Goal: Information Seeking & Learning: Stay updated

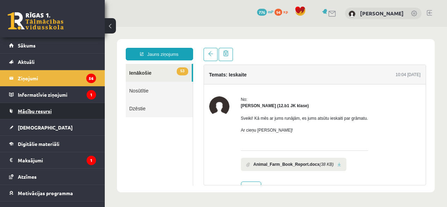
scroll to position [20, 0]
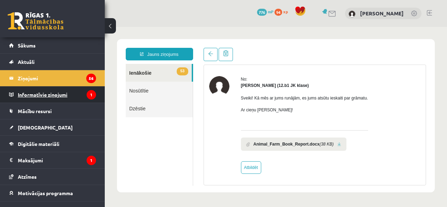
click at [44, 96] on legend "Informatīvie ziņojumi 1" at bounding box center [57, 95] width 78 height 16
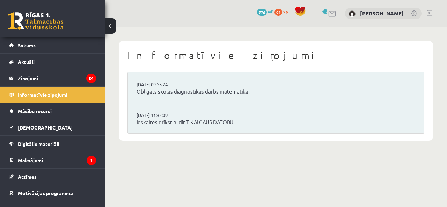
click at [180, 120] on link "Ieskaites drīkst pildīt TIKAI CAUR DATORU!" at bounding box center [275, 122] width 278 height 8
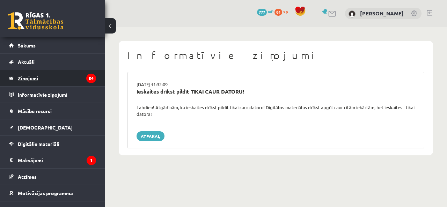
click at [36, 76] on legend "Ziņojumi 54" at bounding box center [57, 78] width 78 height 16
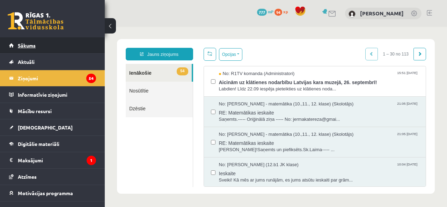
click at [34, 48] on link "Sākums" at bounding box center [52, 45] width 87 height 16
